Goal: Task Accomplishment & Management: Use online tool/utility

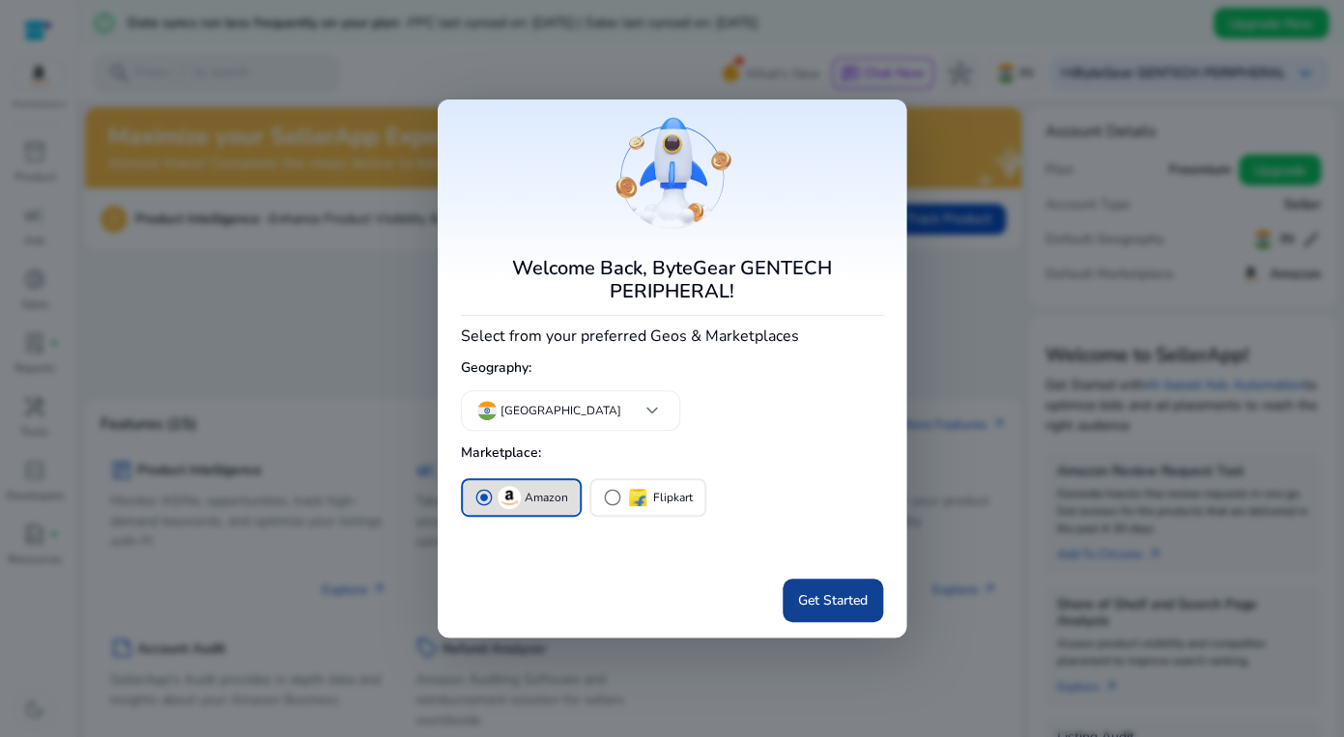
click at [843, 590] on span "Get Started" at bounding box center [833, 600] width 70 height 20
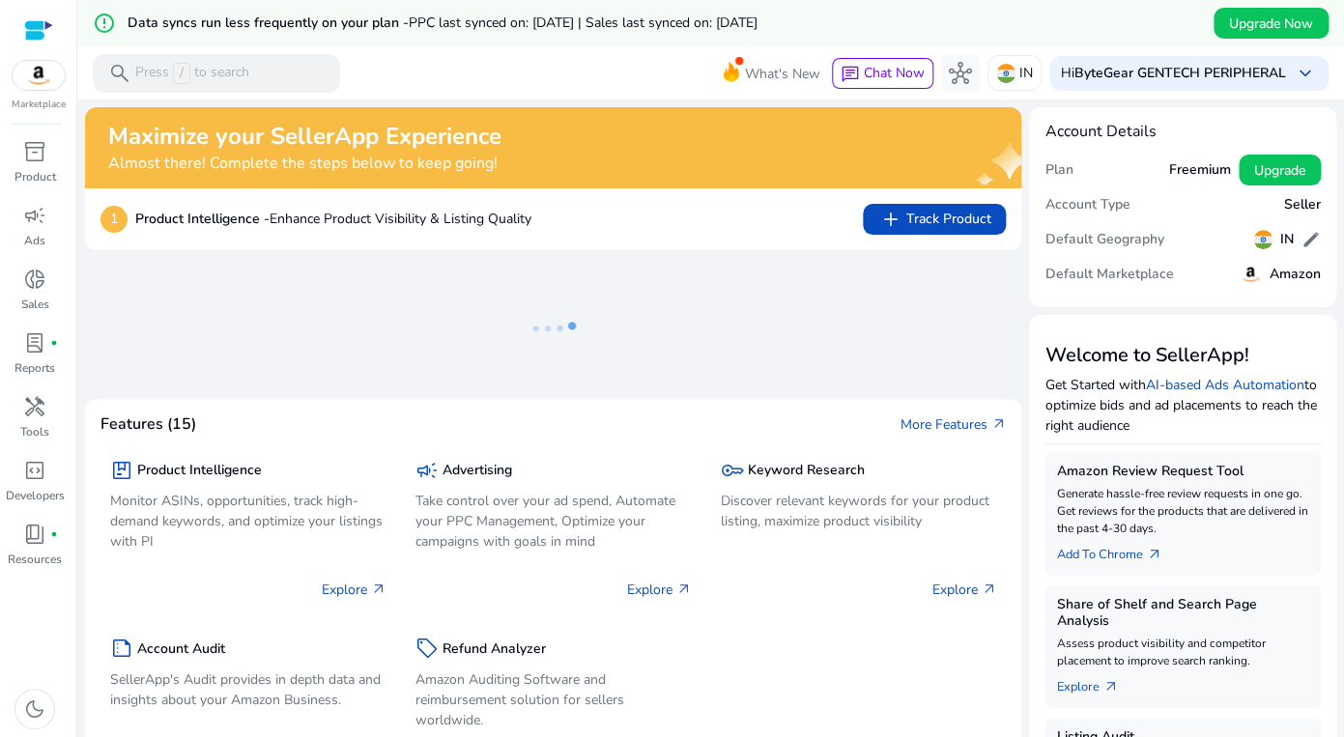
click at [681, 204] on div "1 Product Intelligence - Enhance Product Visibility & Listing Quality add Track…" at bounding box center [552, 219] width 905 height 31
click at [38, 206] on span "campaign" at bounding box center [34, 215] width 23 height 23
select select "*"
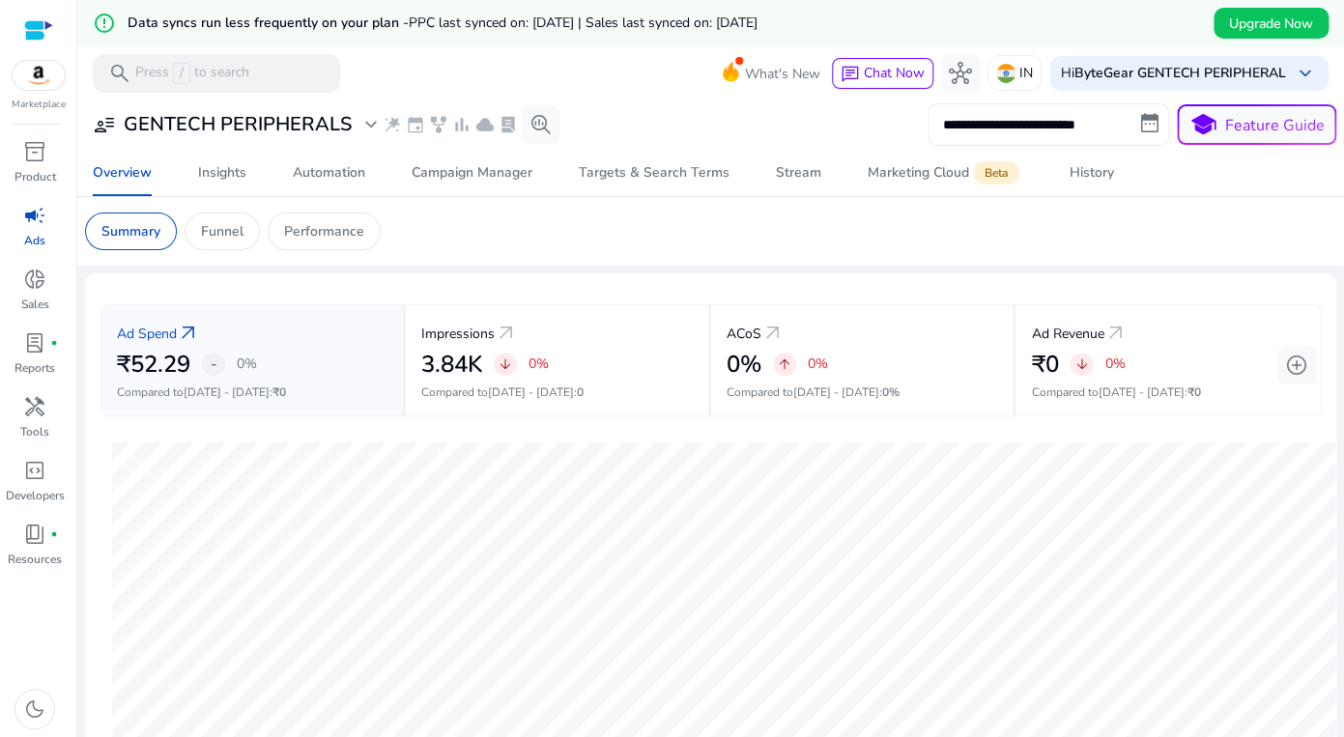
click at [988, 128] on input "**********" at bounding box center [1048, 124] width 242 height 43
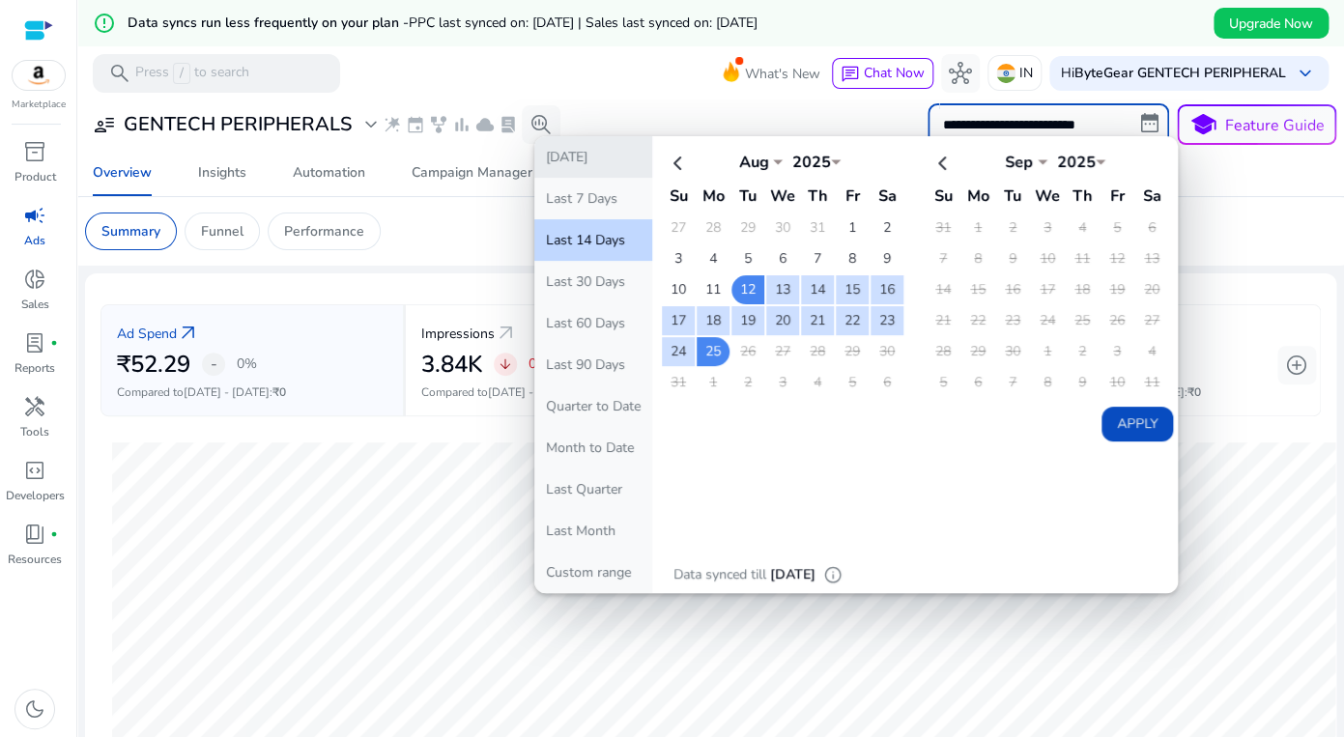
click at [607, 157] on button "[DATE]" at bounding box center [593, 157] width 118 height 42
